Goal: Task Accomplishment & Management: Use online tool/utility

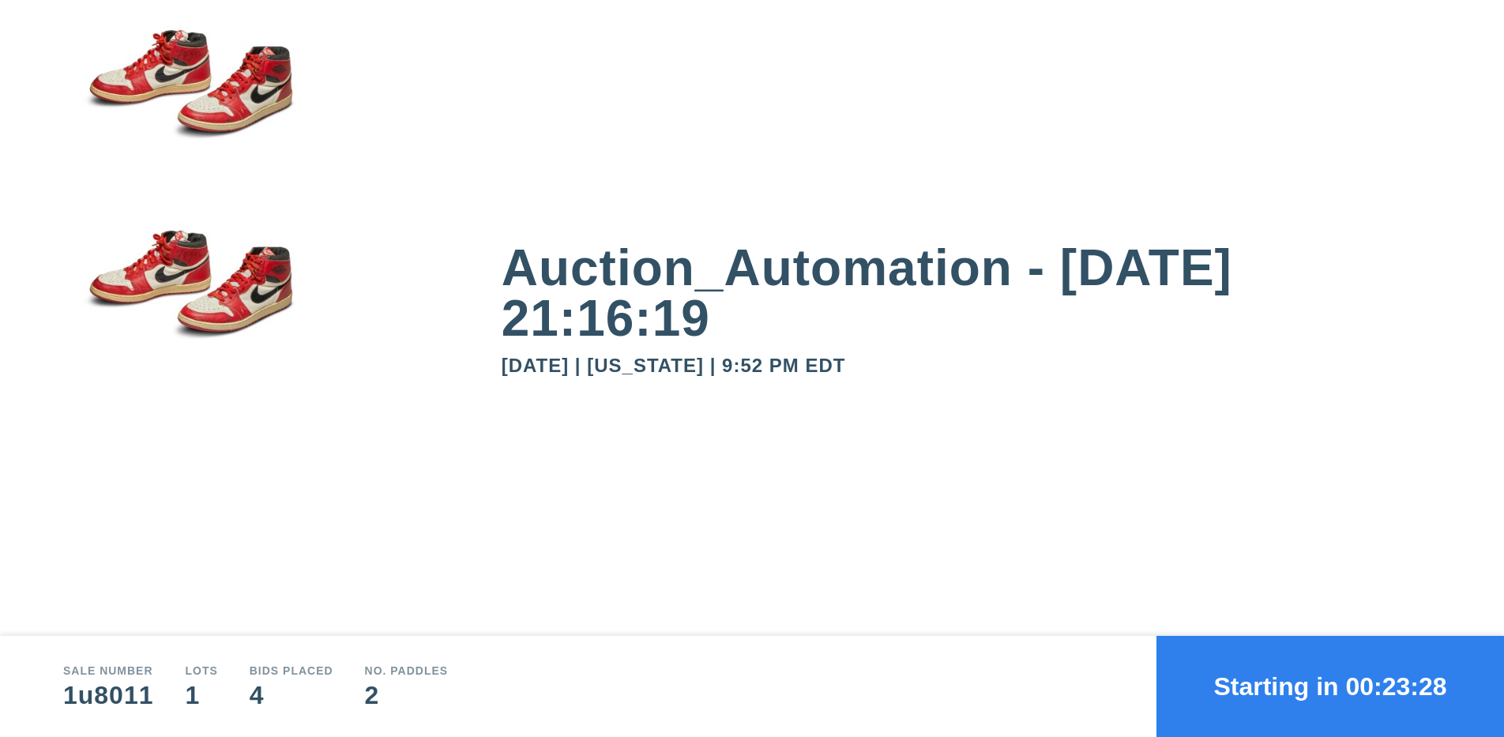
click at [1330, 686] on button "Starting in 00:23:28" at bounding box center [1330, 686] width 348 height 101
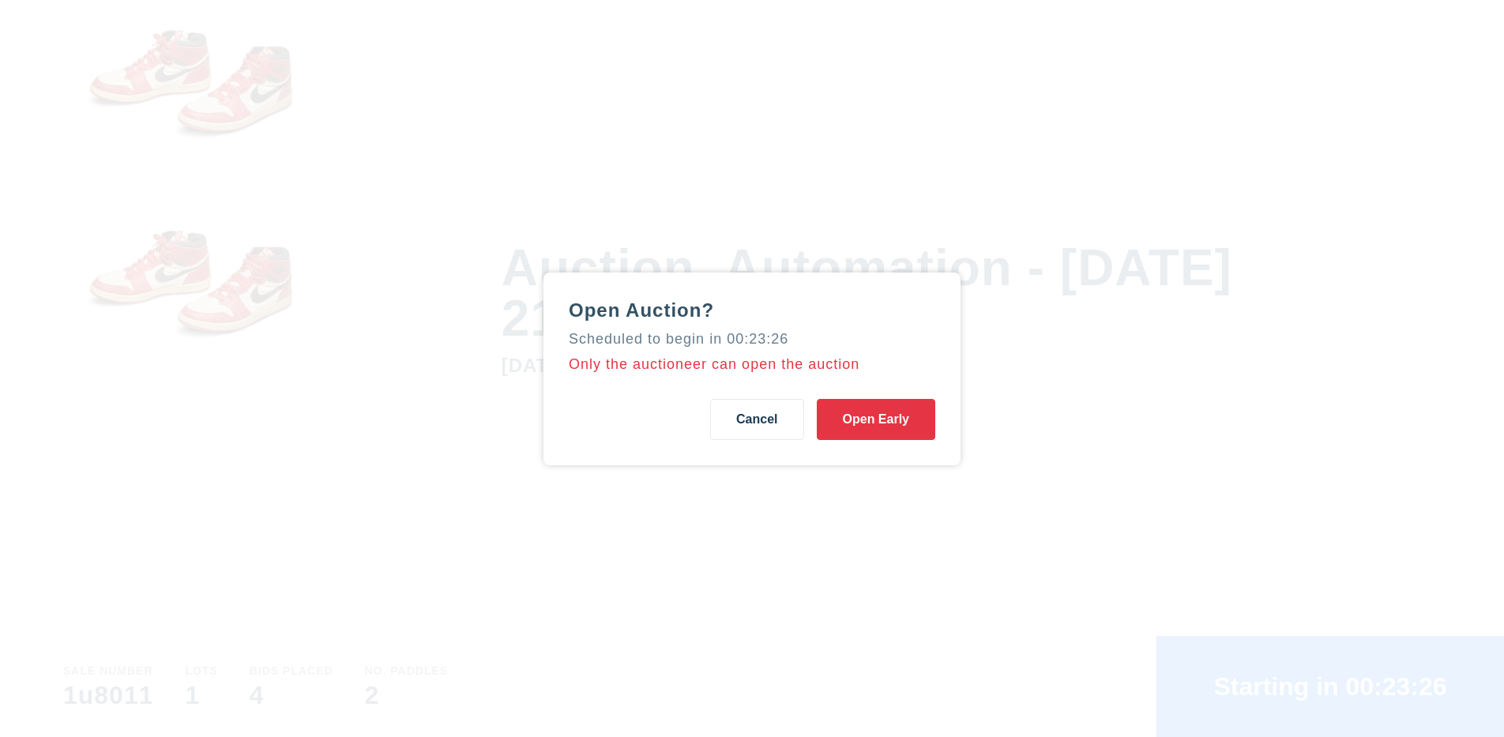
click at [875, 419] on button "Open Early" at bounding box center [876, 419] width 118 height 41
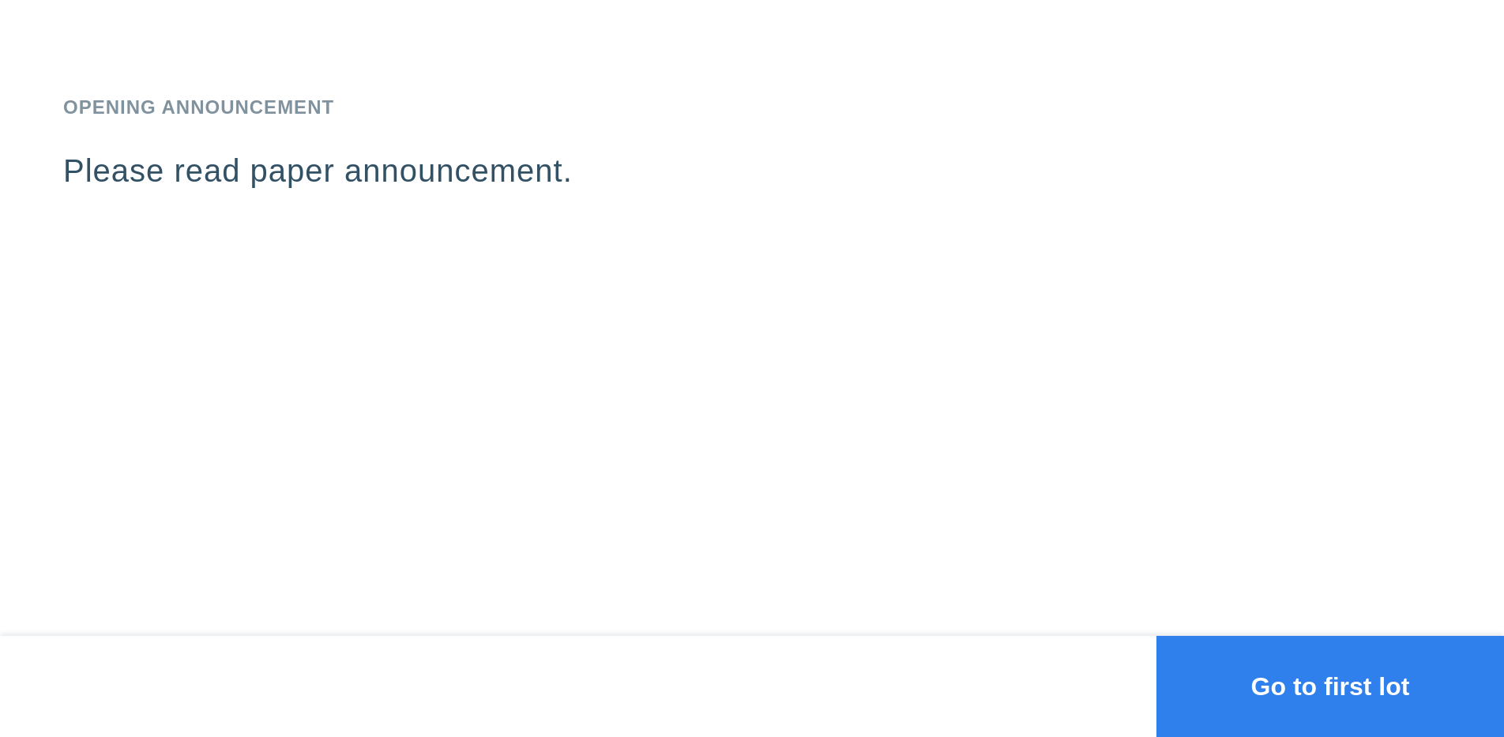
click at [1330, 686] on button "Go to first lot" at bounding box center [1330, 686] width 348 height 101
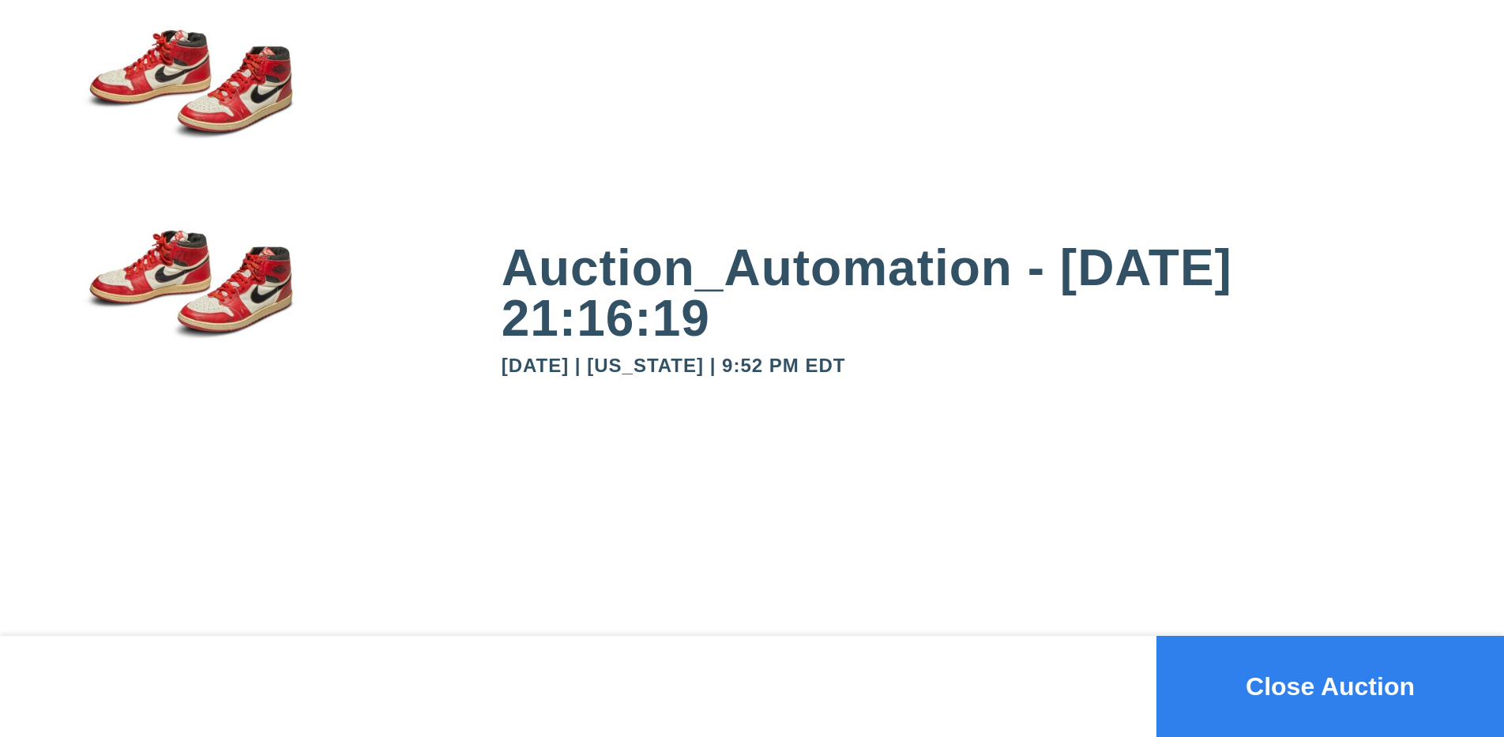
click at [1330, 686] on button "Close Auction" at bounding box center [1330, 686] width 348 height 101
